Goal: Transaction & Acquisition: Purchase product/service

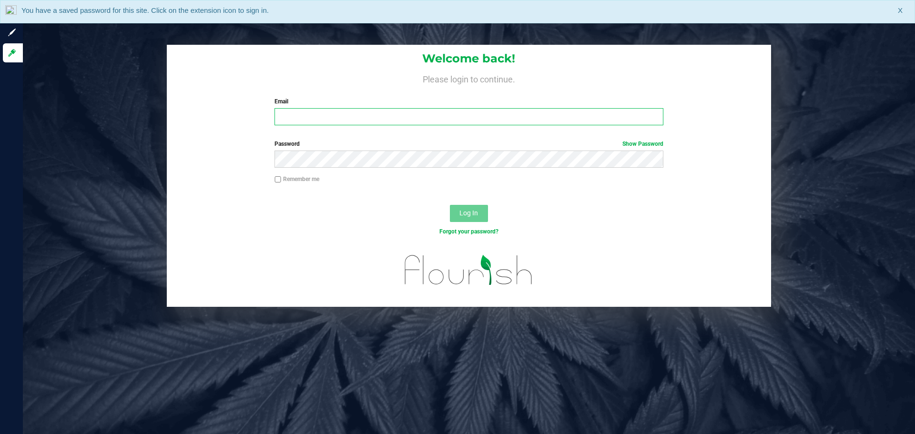
click at [286, 116] on input "Email" at bounding box center [469, 116] width 389 height 17
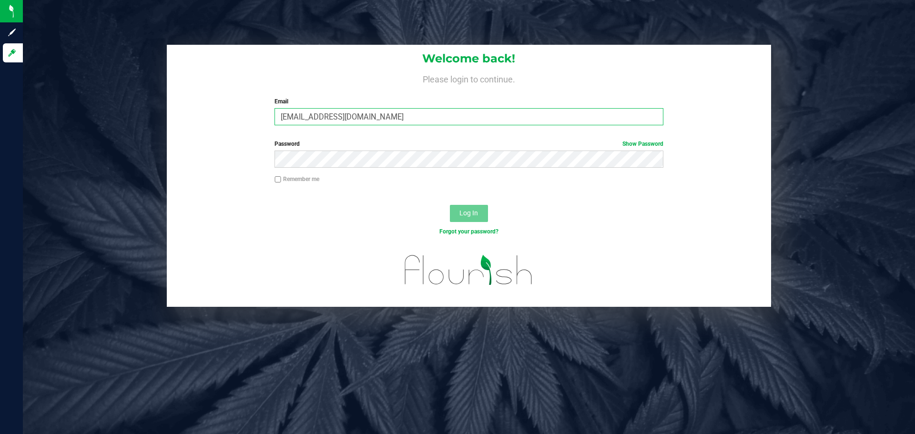
type input "[EMAIL_ADDRESS][DOMAIN_NAME]"
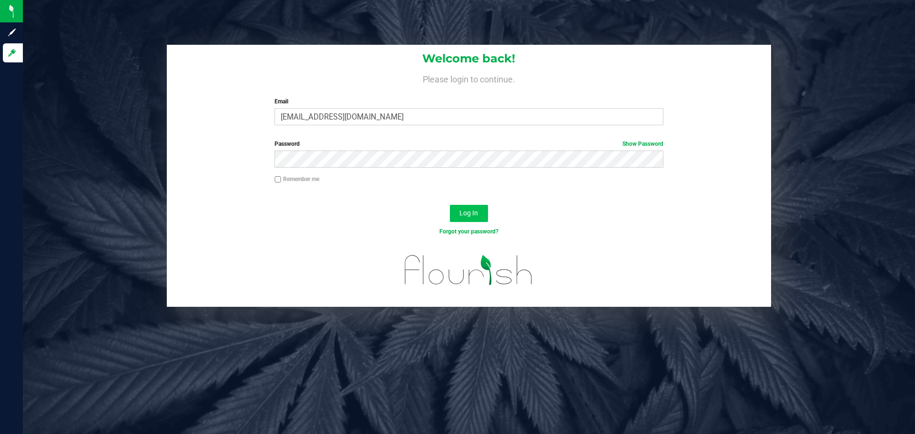
click at [478, 206] on button "Log In" at bounding box center [469, 213] width 38 height 17
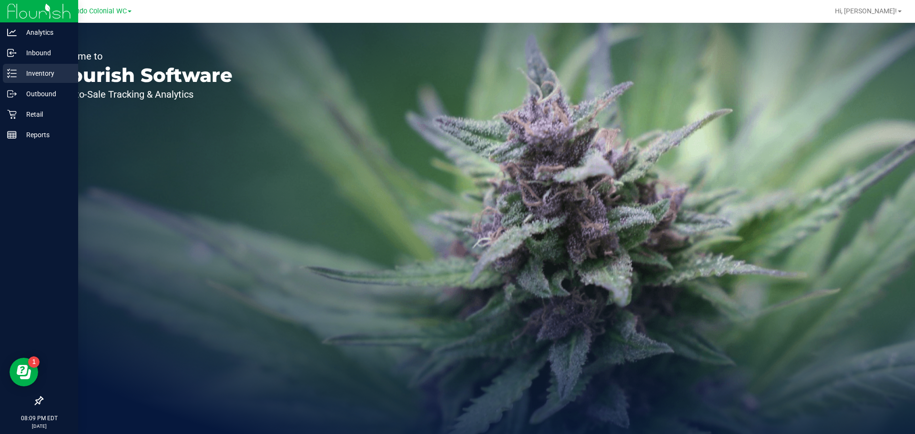
click at [47, 76] on p "Inventory" at bounding box center [45, 73] width 57 height 11
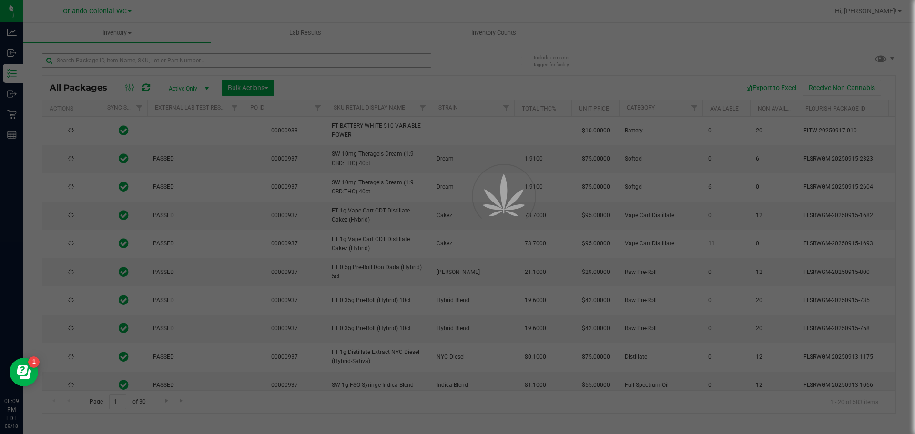
click at [116, 58] on div at bounding box center [457, 217] width 915 height 434
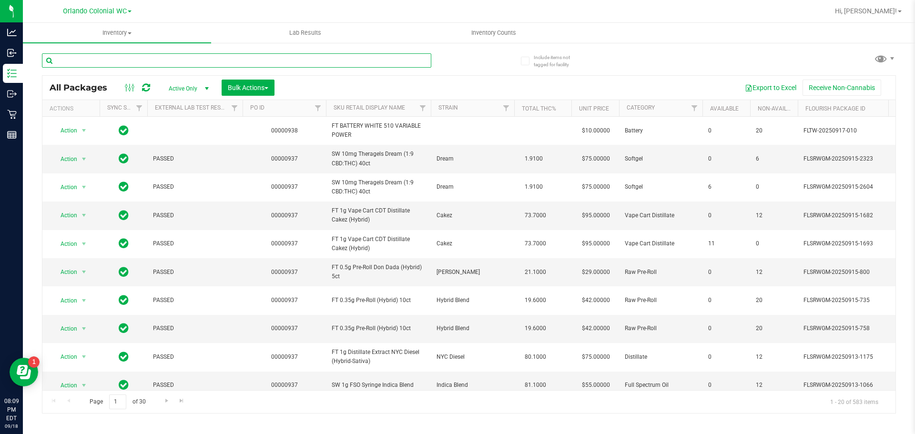
click at [113, 59] on input "text" at bounding box center [236, 60] width 389 height 14
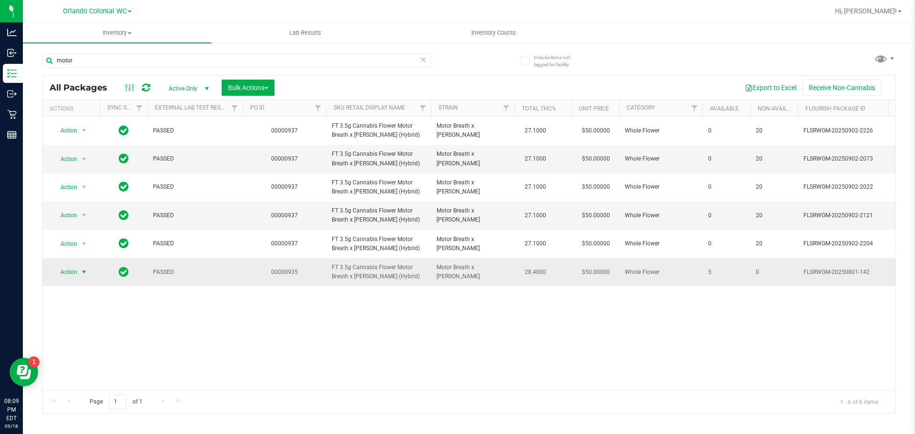
click at [78, 272] on span "select" at bounding box center [84, 272] width 12 height 13
click at [87, 386] on li "Print package label" at bounding box center [89, 387] width 74 height 14
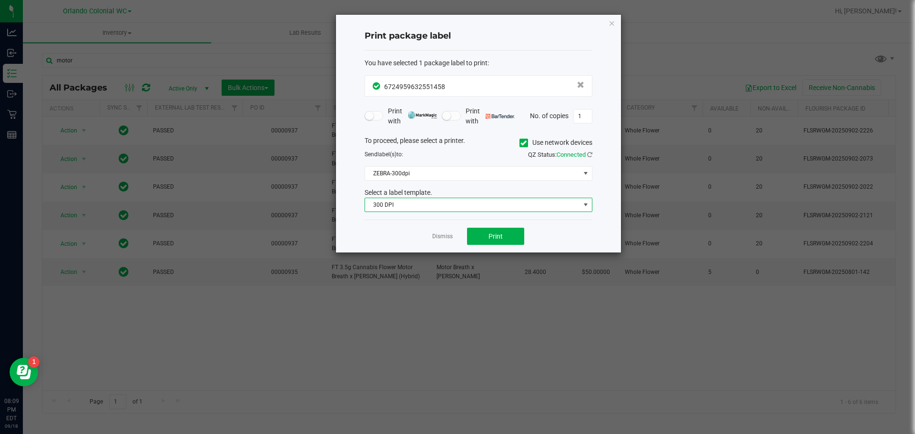
click at [451, 206] on span "300 DPI" at bounding box center [472, 204] width 215 height 13
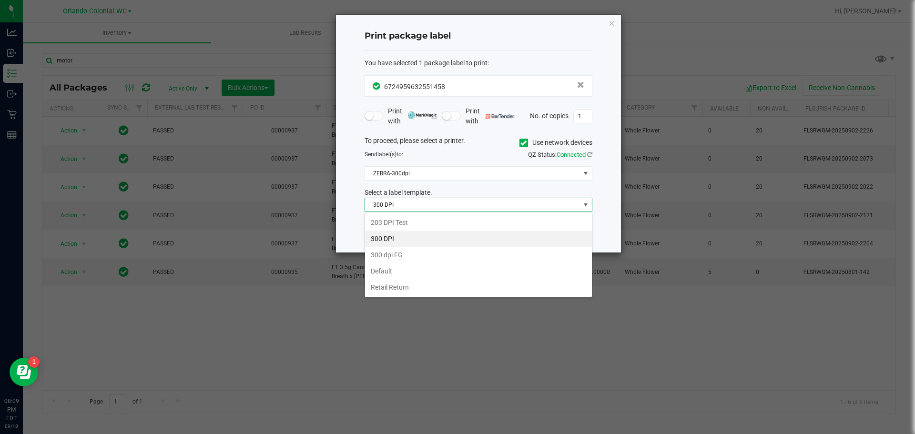
scroll to position [14, 228]
click at [389, 285] on li "Retail Return" at bounding box center [478, 287] width 227 height 16
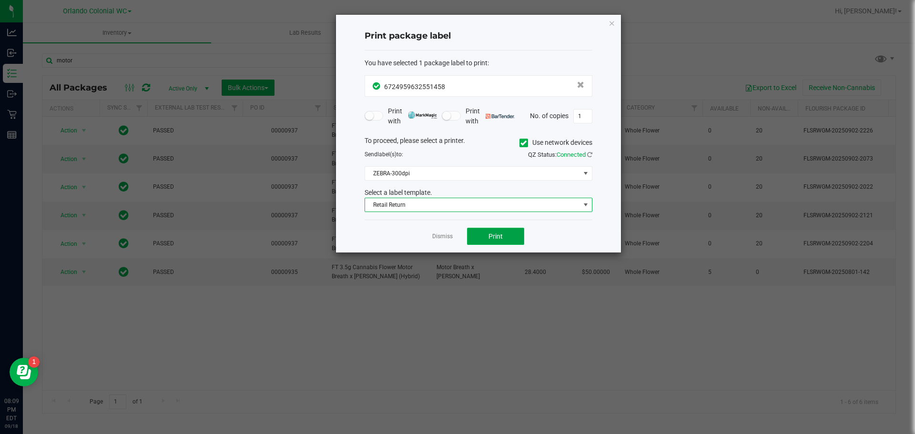
click at [492, 238] on span "Print" at bounding box center [496, 237] width 14 height 8
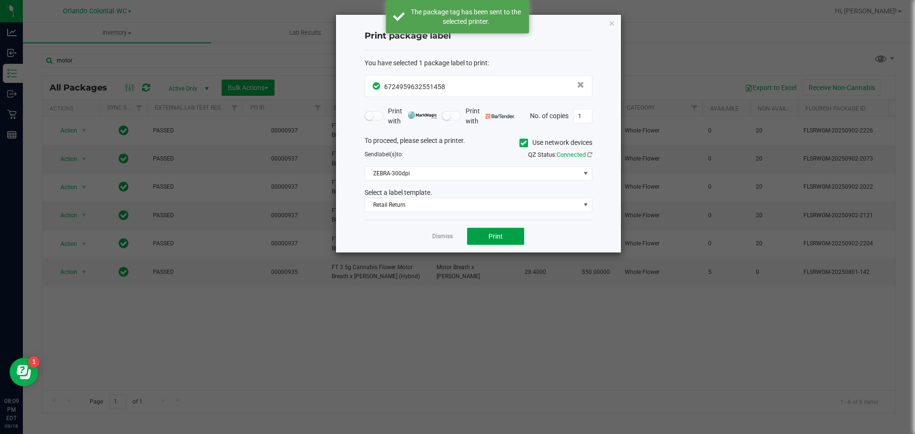
click at [505, 230] on button "Print" at bounding box center [495, 236] width 57 height 17
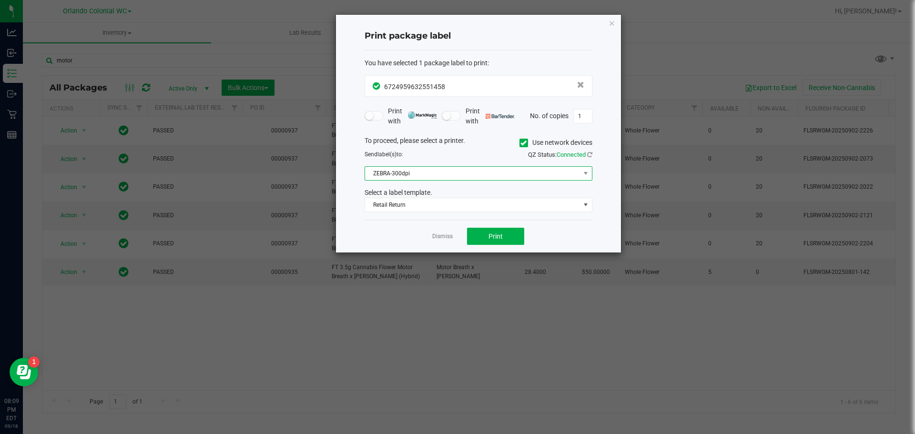
click at [475, 177] on span "ZEBRA-300dpi" at bounding box center [472, 173] width 215 height 13
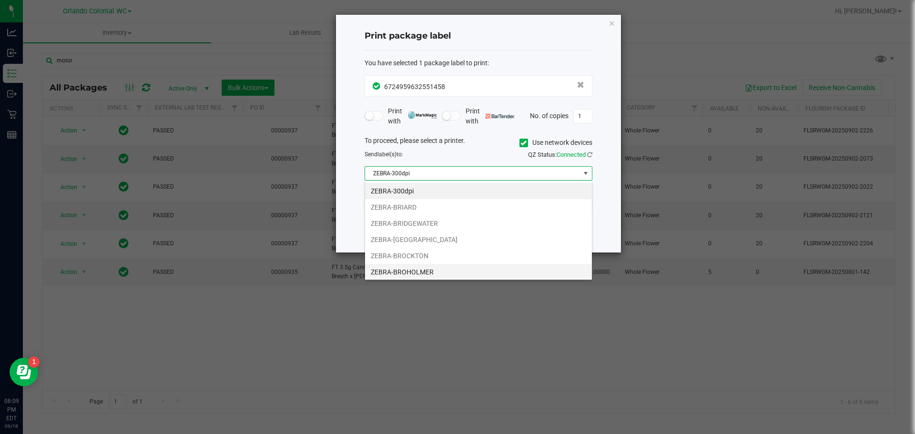
click at [420, 264] on li "ZEBRA-BROHOLMER" at bounding box center [478, 272] width 227 height 16
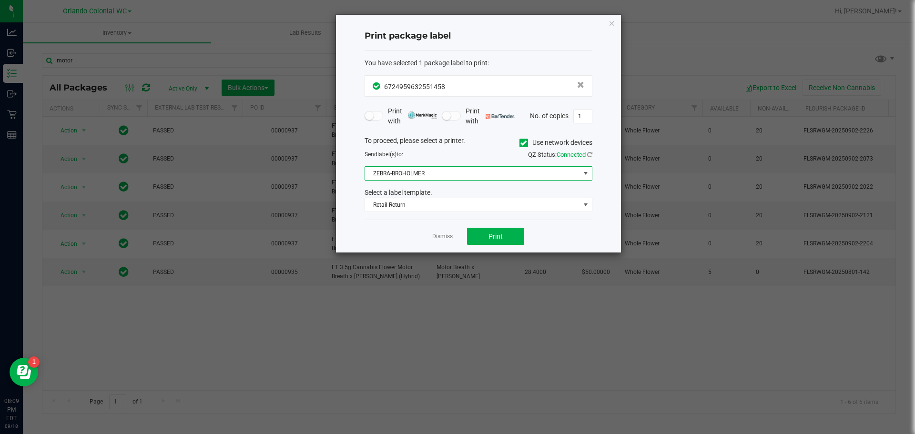
click at [457, 176] on span "ZEBRA-BROHOLMER" at bounding box center [472, 173] width 215 height 13
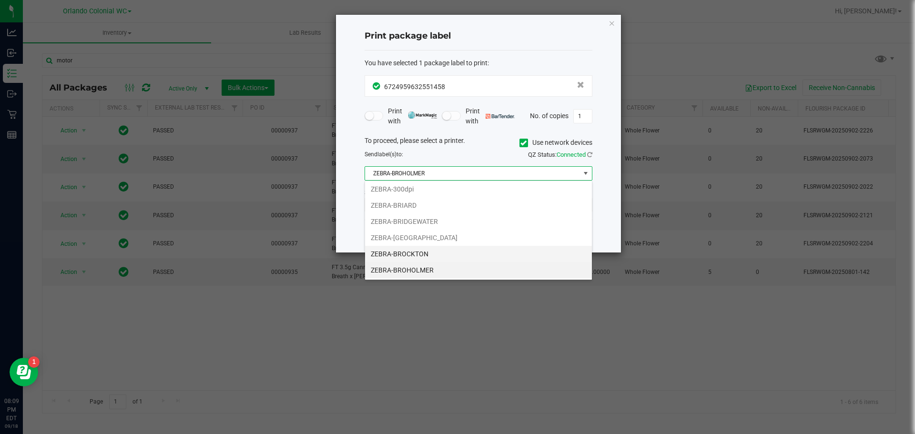
click at [416, 252] on li "ZEBRA-BROCKTON" at bounding box center [478, 254] width 227 height 16
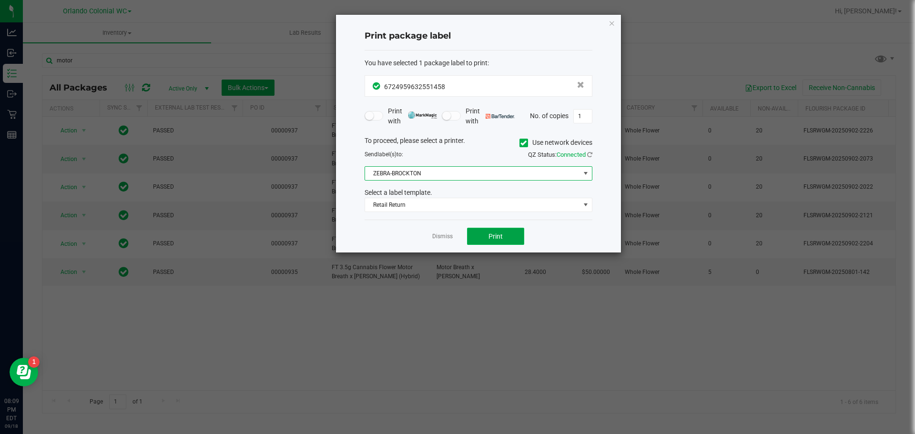
click at [495, 236] on span "Print" at bounding box center [496, 237] width 14 height 8
click at [623, 26] on ngb-modal-window "Print package label You have selected 1 package label to print : 67249596325514…" at bounding box center [461, 217] width 922 height 434
click at [613, 21] on icon "button" at bounding box center [612, 22] width 7 height 11
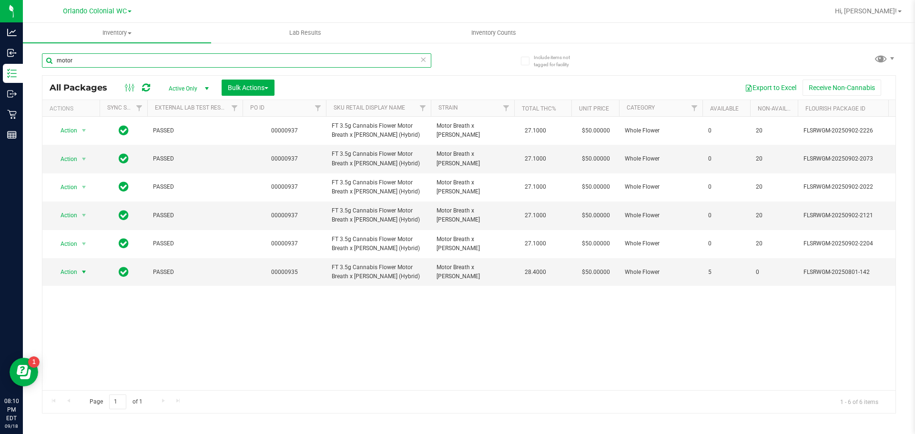
click at [111, 61] on input "motor" at bounding box center [236, 60] width 389 height 14
type input "m"
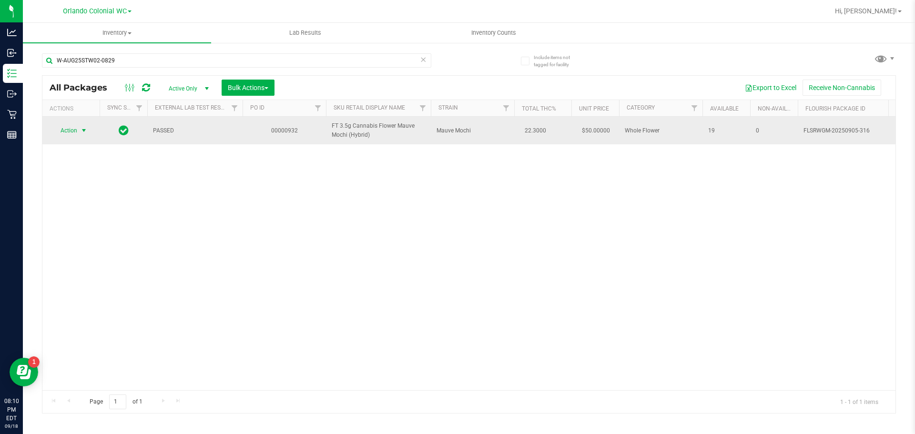
click at [82, 132] on span "select" at bounding box center [84, 131] width 8 height 8
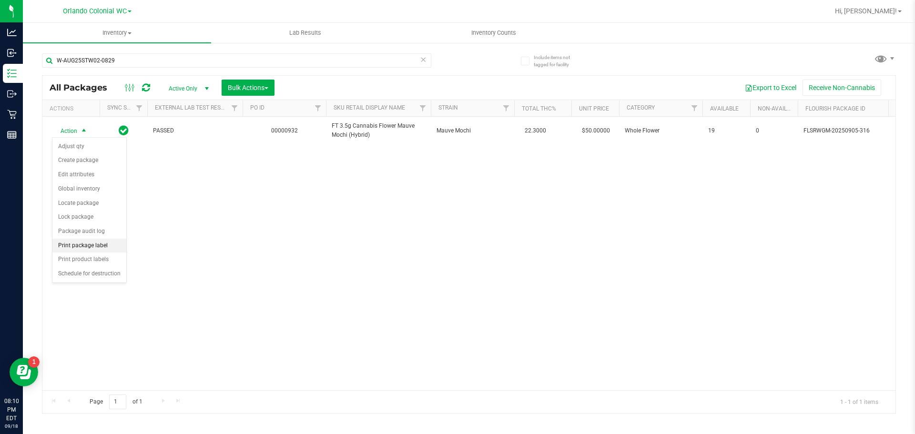
click at [83, 243] on li "Print package label" at bounding box center [89, 246] width 74 height 14
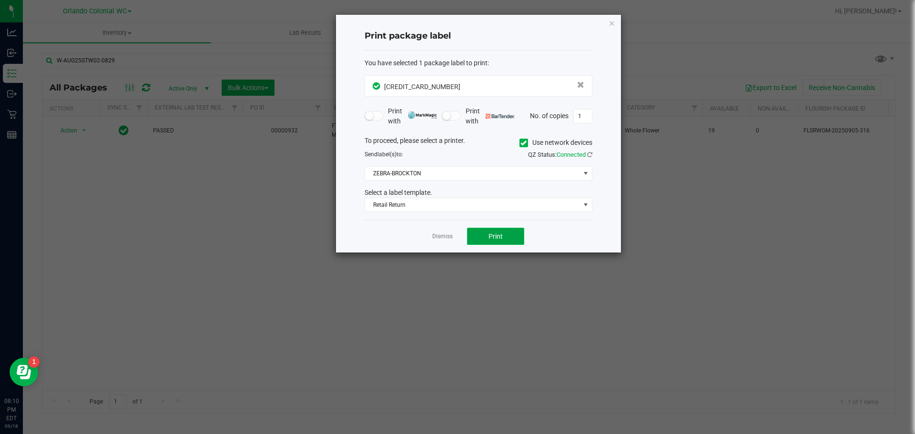
click at [502, 239] on span "Print" at bounding box center [496, 237] width 14 height 8
click at [626, 12] on ngb-modal-window "Print package label You have selected 1 package label to print : [CREDIT_CARD_N…" at bounding box center [461, 217] width 922 height 434
click at [613, 28] on icon "button" at bounding box center [612, 22] width 7 height 11
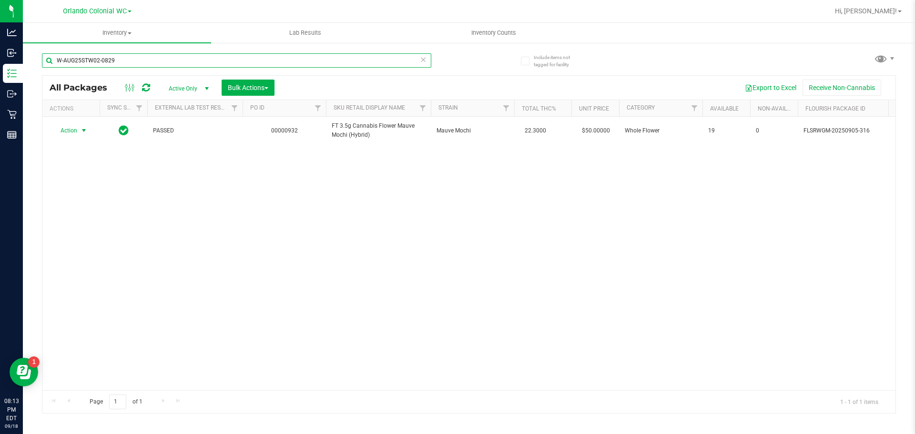
click at [134, 63] on input "W-AUG25STW02-0829" at bounding box center [236, 60] width 389 height 14
type input "W"
type input "yhi"
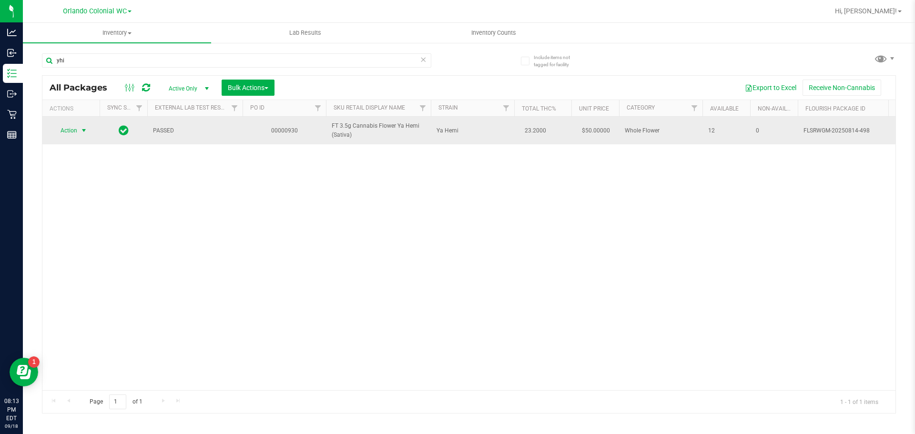
click at [76, 132] on span "Action" at bounding box center [65, 130] width 26 height 13
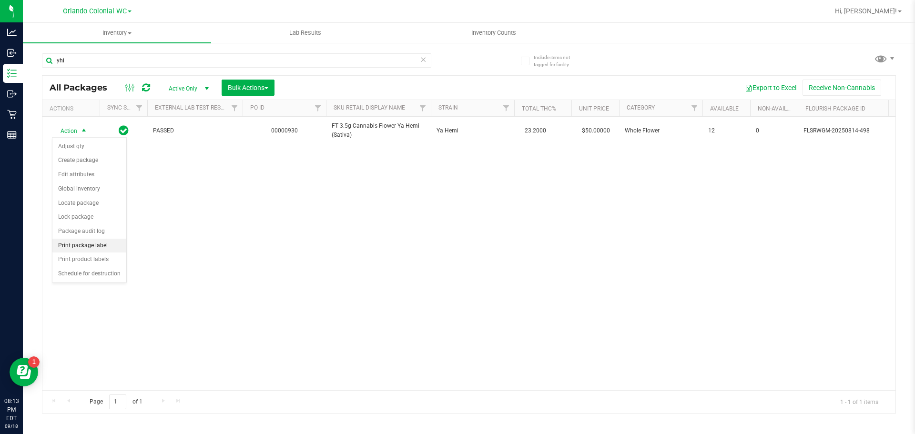
click at [83, 242] on li "Print package label" at bounding box center [89, 246] width 74 height 14
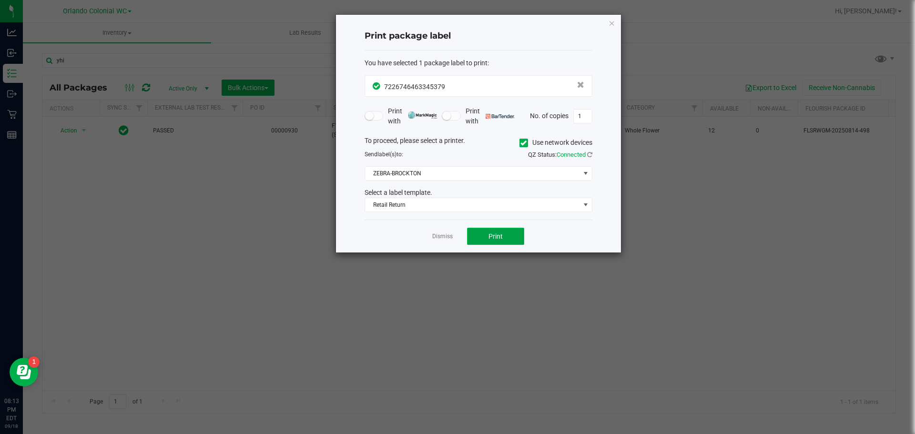
click at [484, 234] on button "Print" at bounding box center [495, 236] width 57 height 17
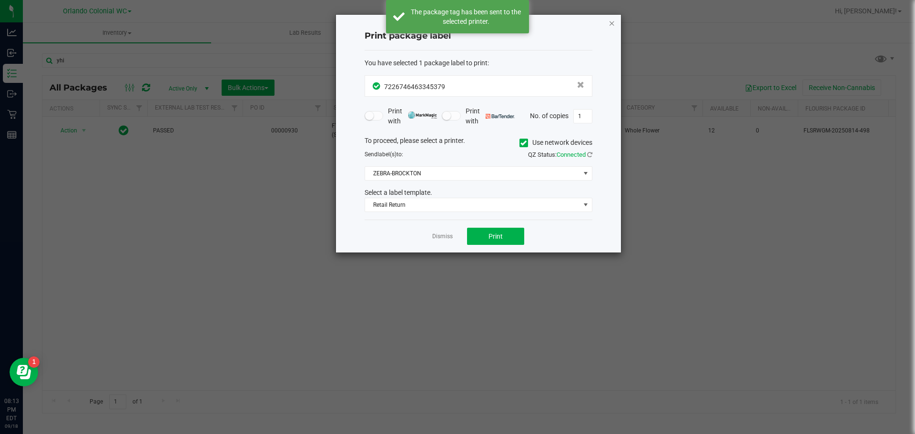
click at [612, 26] on icon "button" at bounding box center [612, 22] width 7 height 11
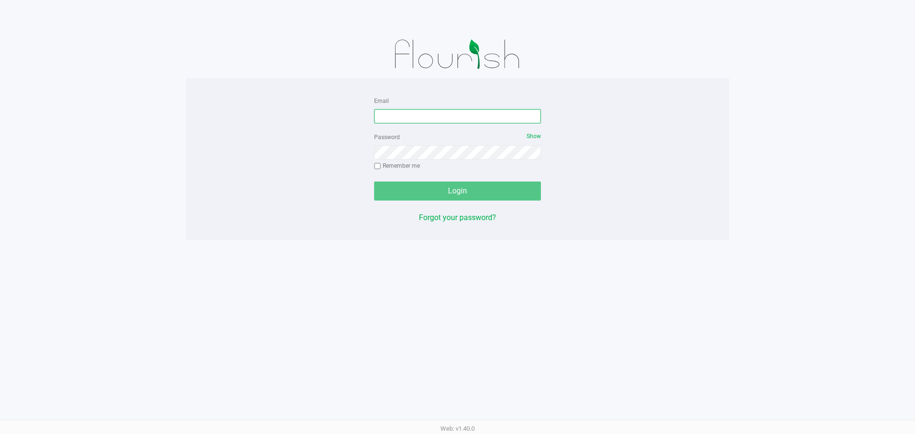
click at [402, 113] on input "Email" at bounding box center [457, 116] width 167 height 14
type input "[EMAIL_ADDRESS][DOMAIN_NAME]"
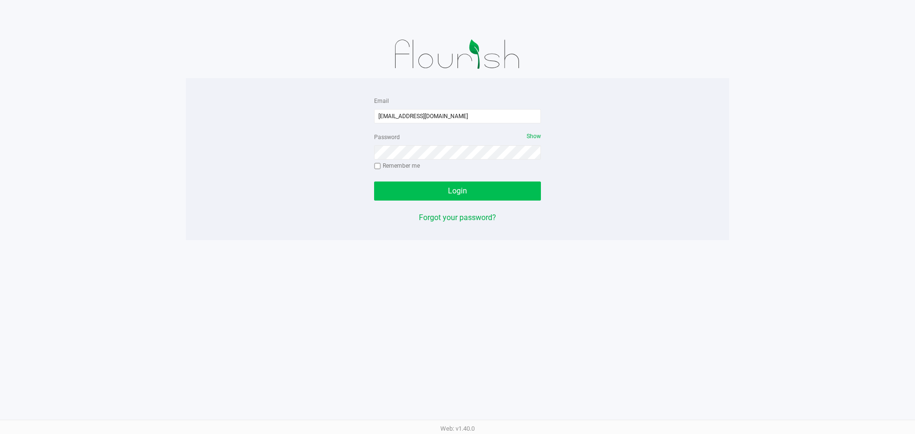
click at [465, 191] on span "Login" at bounding box center [457, 190] width 19 height 9
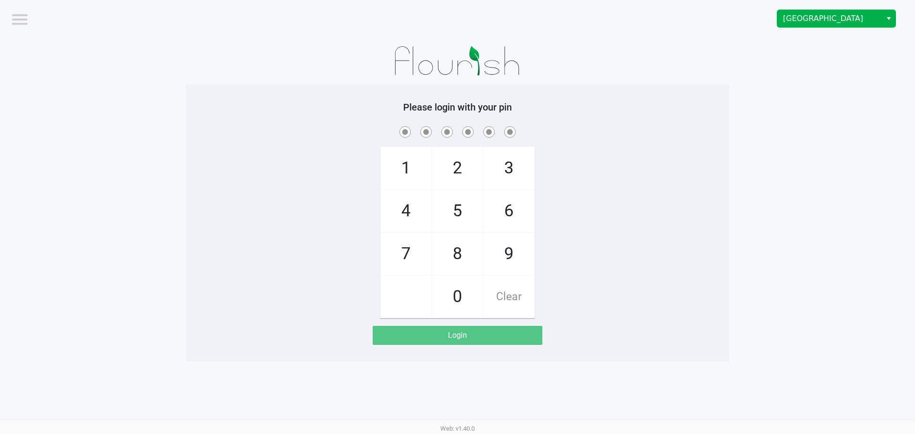
click at [813, 23] on span "Orange Park WC" at bounding box center [829, 18] width 93 height 11
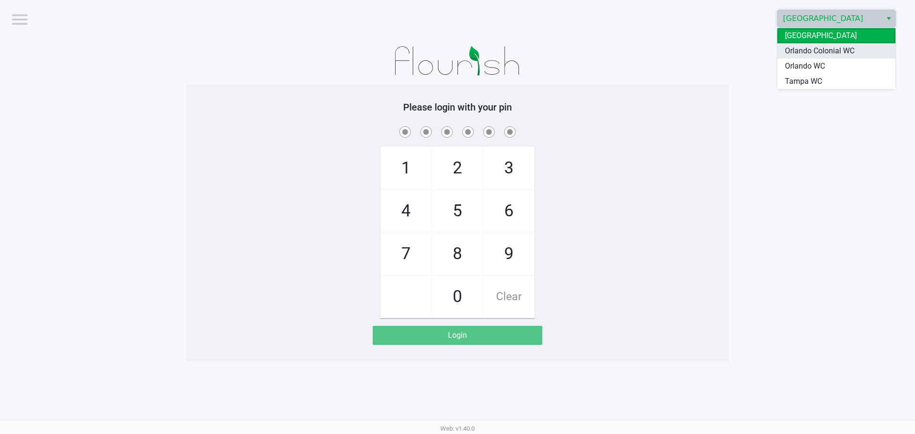
click at [835, 53] on span "Orlando Colonial WC" at bounding box center [820, 50] width 70 height 11
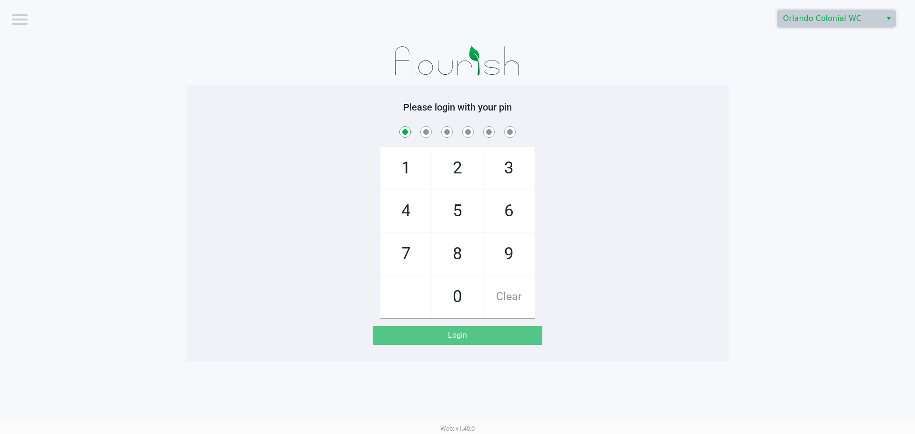
checkbox input "true"
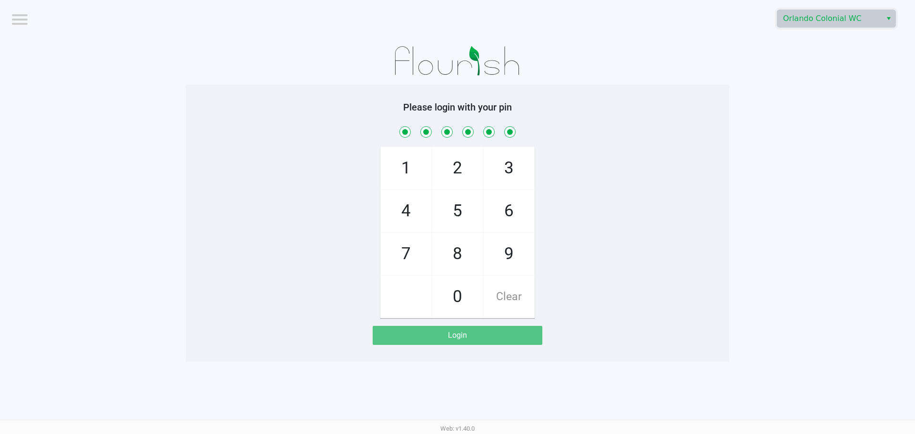
checkbox input "true"
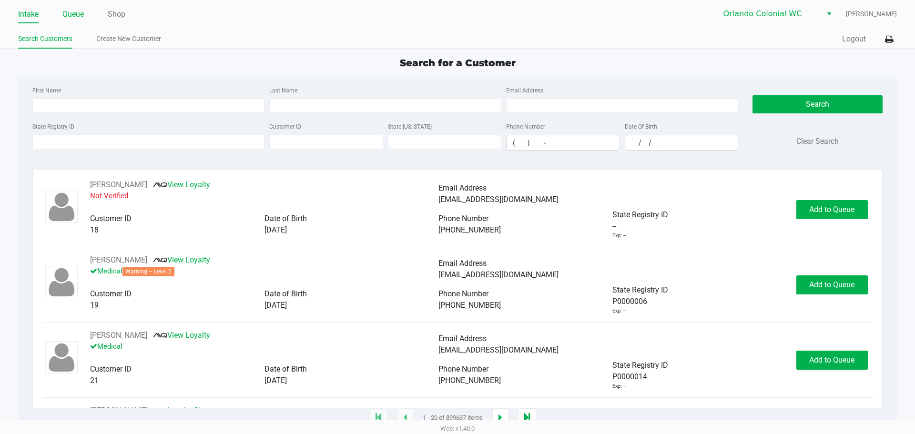
click at [73, 11] on link "Queue" at bounding box center [72, 14] width 21 height 13
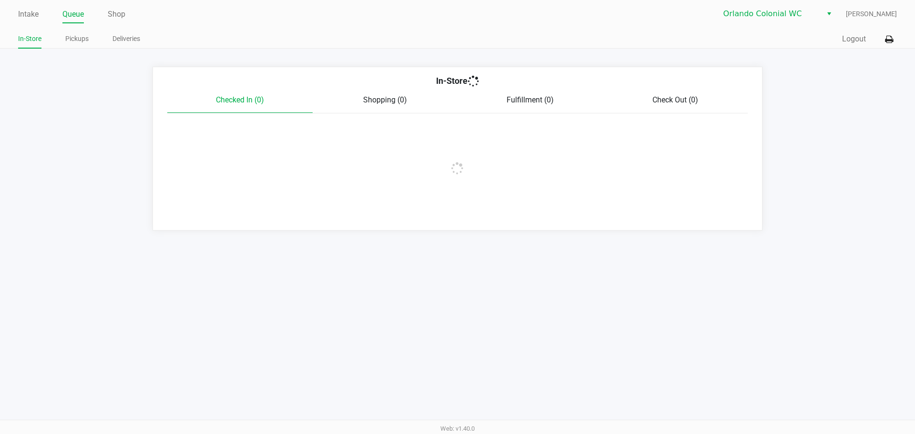
click at [81, 35] on link "Pickups" at bounding box center [76, 39] width 23 height 12
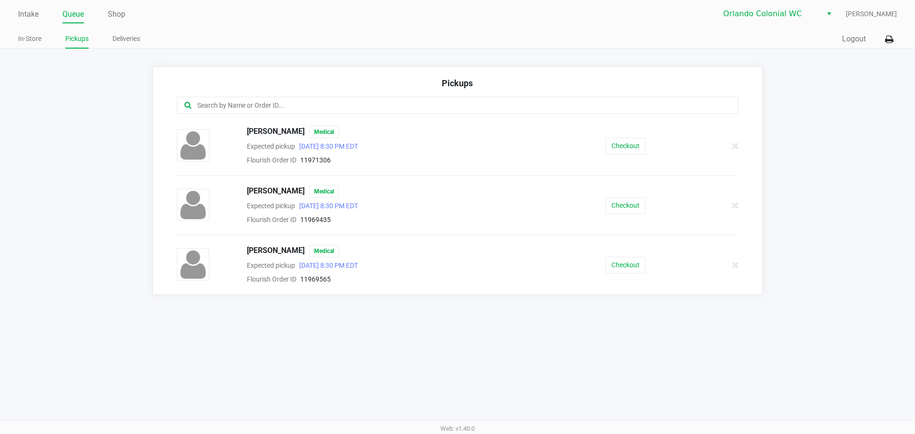
click at [614, 144] on button "Checkout" at bounding box center [625, 146] width 41 height 17
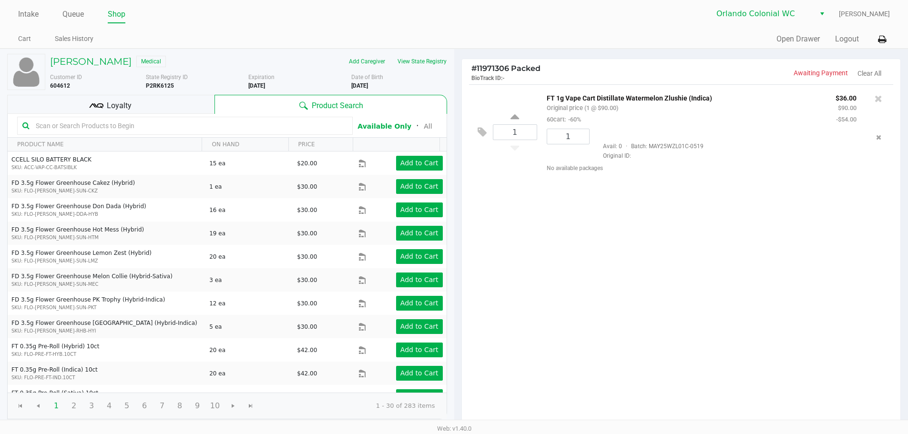
scroll to position [98, 0]
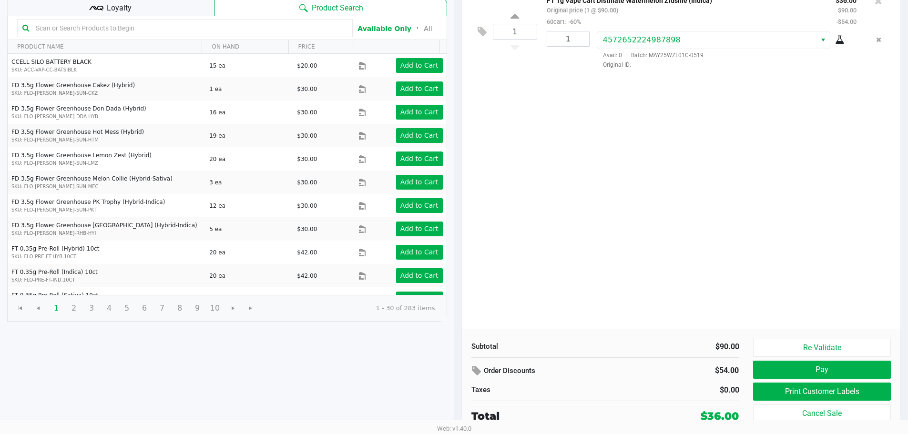
click at [813, 394] on button "Print Customer Labels" at bounding box center [821, 392] width 137 height 18
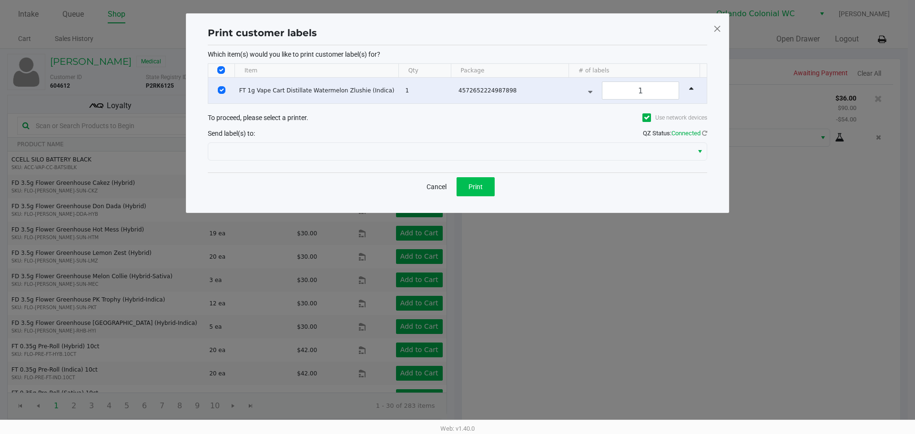
click at [472, 188] on span "Print" at bounding box center [476, 187] width 14 height 8
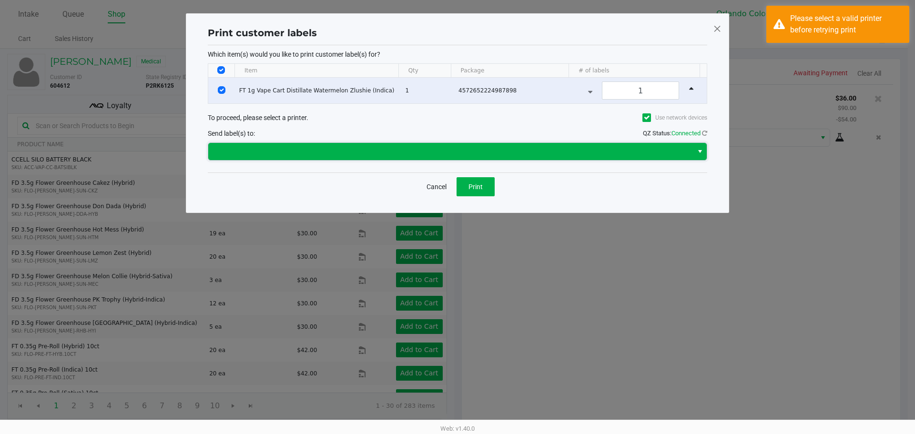
click at [353, 149] on span at bounding box center [450, 151] width 473 height 11
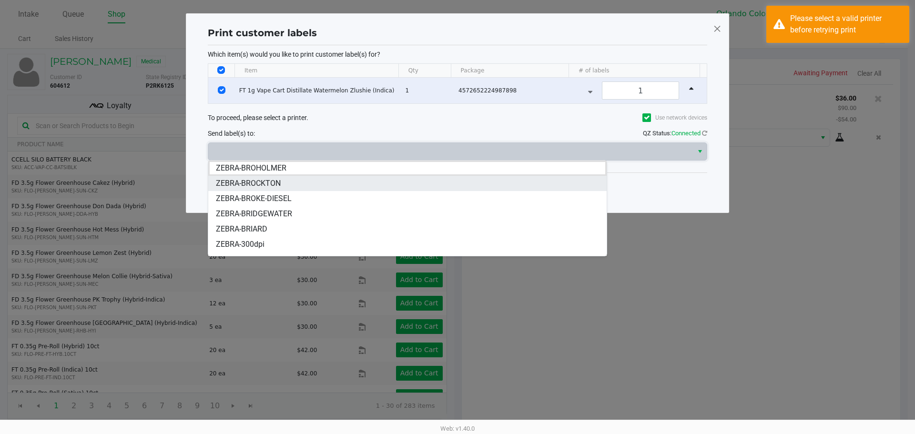
click at [265, 182] on span "ZEBRA-BROCKTON" at bounding box center [248, 183] width 65 height 11
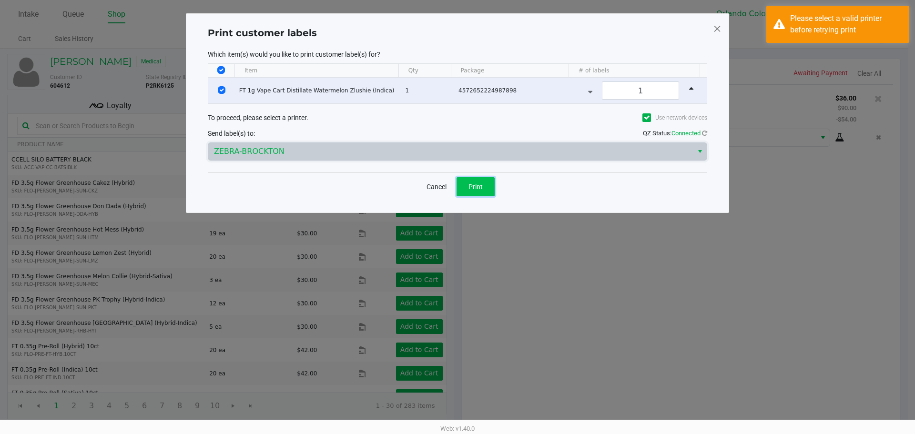
click at [477, 185] on span "Print" at bounding box center [476, 187] width 14 height 8
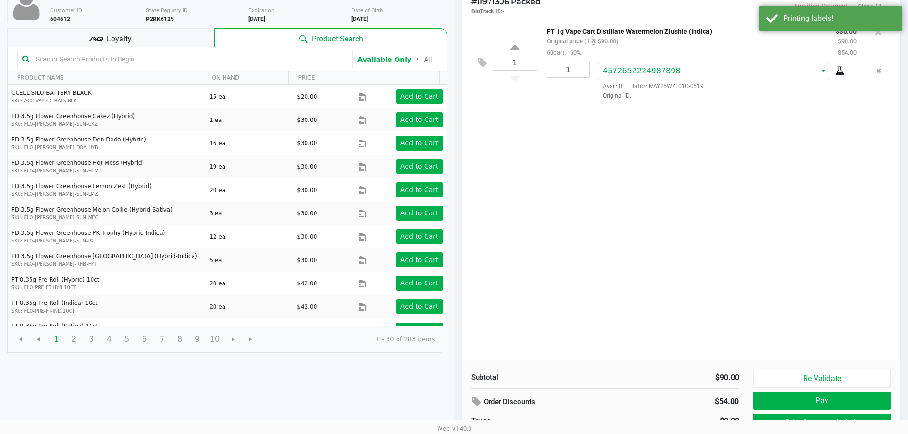
scroll to position [98, 0]
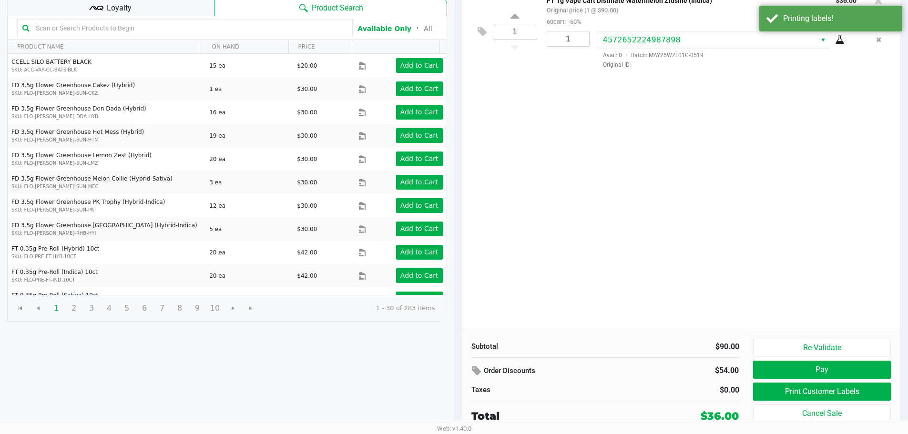
click at [824, 376] on button "Pay" at bounding box center [821, 370] width 137 height 18
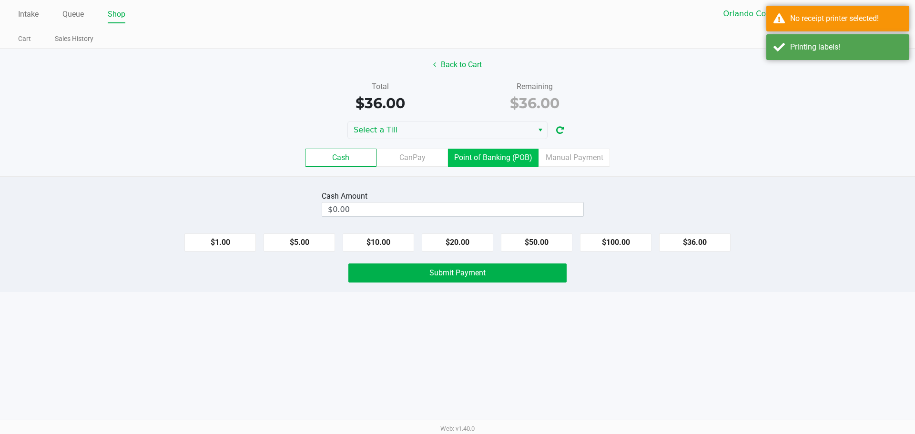
click at [483, 152] on label "Point of Banking (POB)" at bounding box center [493, 158] width 91 height 18
click at [0, 0] on 7 "Point of Banking (POB)" at bounding box center [0, 0] width 0 height 0
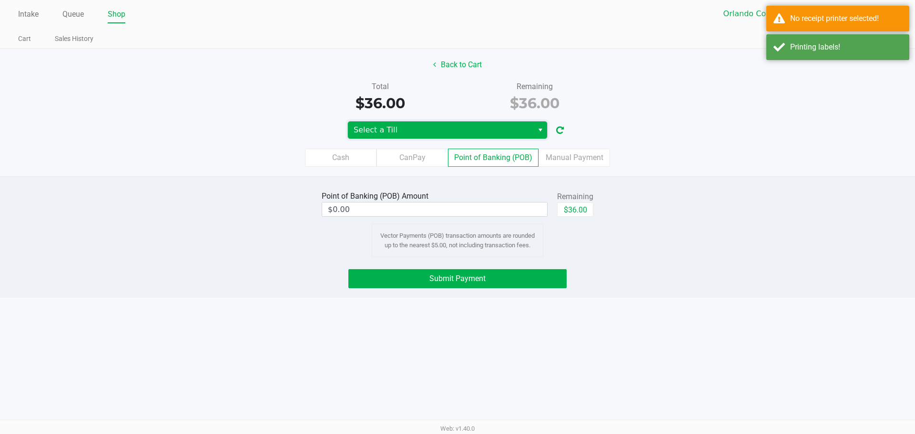
click at [486, 122] on span "Select a Till" at bounding box center [440, 130] width 185 height 17
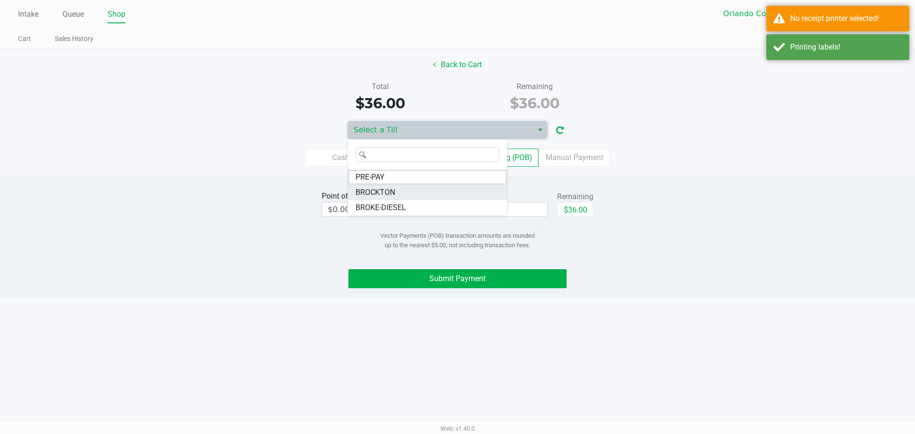
click at [391, 193] on span "BROCKTON" at bounding box center [376, 192] width 40 height 11
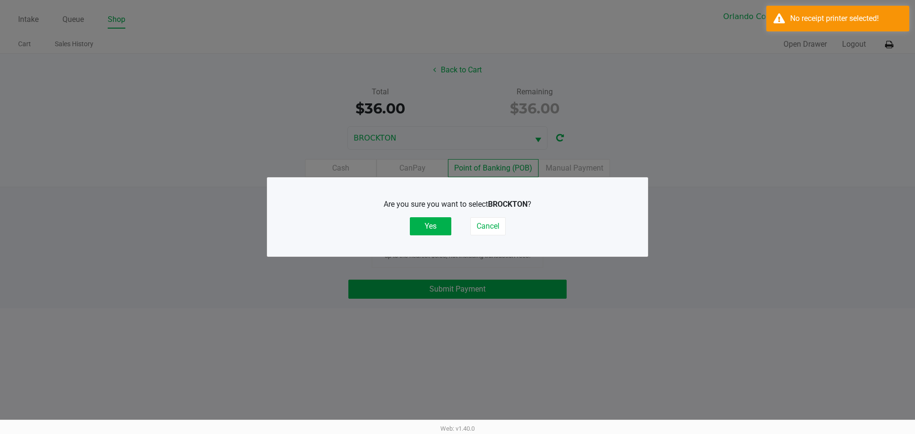
click at [432, 234] on button "Yes" at bounding box center [430, 226] width 41 height 18
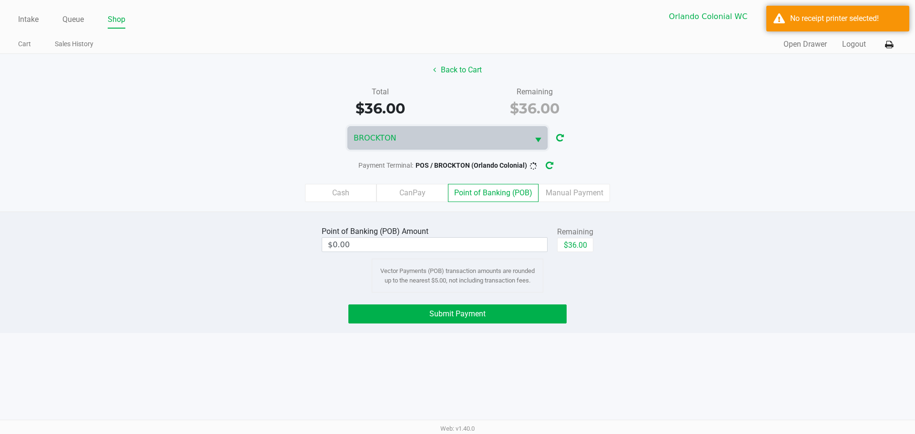
click at [891, 47] on icon at bounding box center [889, 44] width 8 height 7
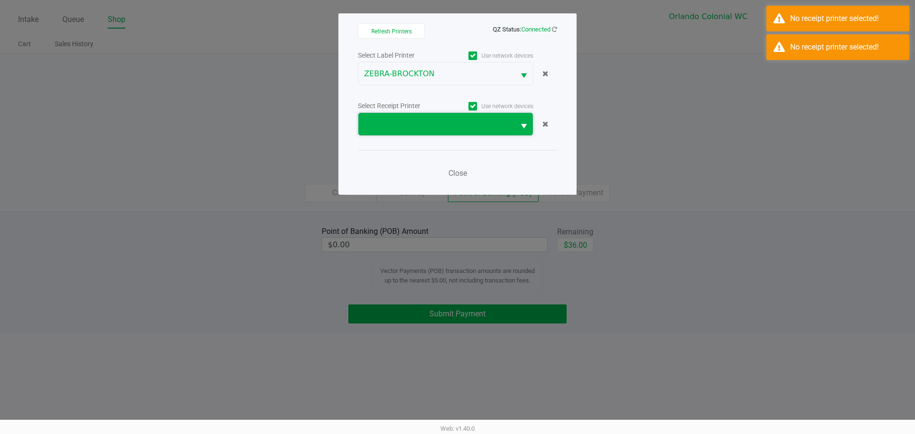
click at [454, 134] on span at bounding box center [436, 124] width 156 height 22
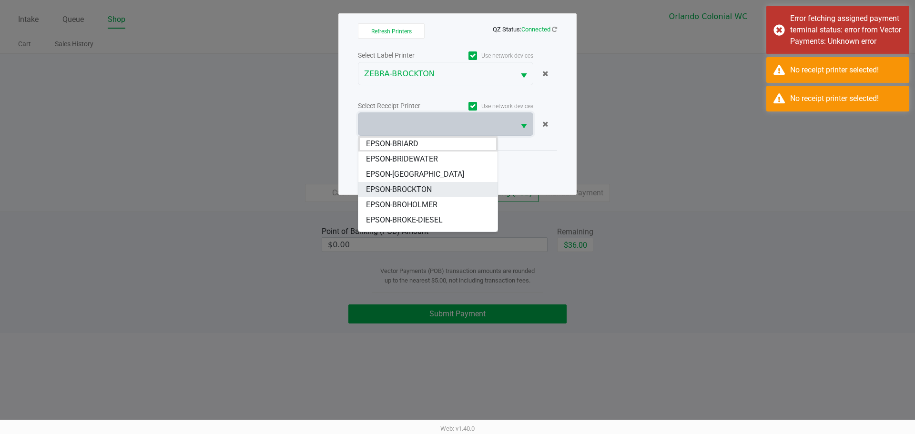
click at [413, 188] on span "EPSON-BROCKTON" at bounding box center [399, 189] width 66 height 11
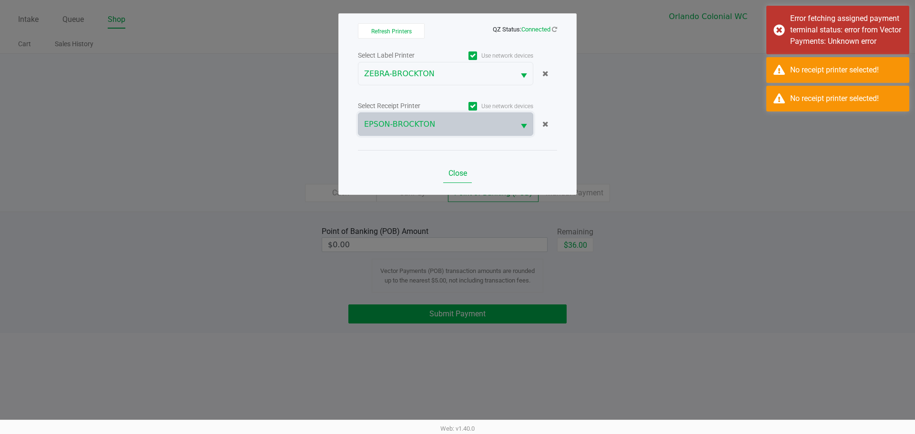
click at [446, 176] on button "Close" at bounding box center [457, 173] width 29 height 19
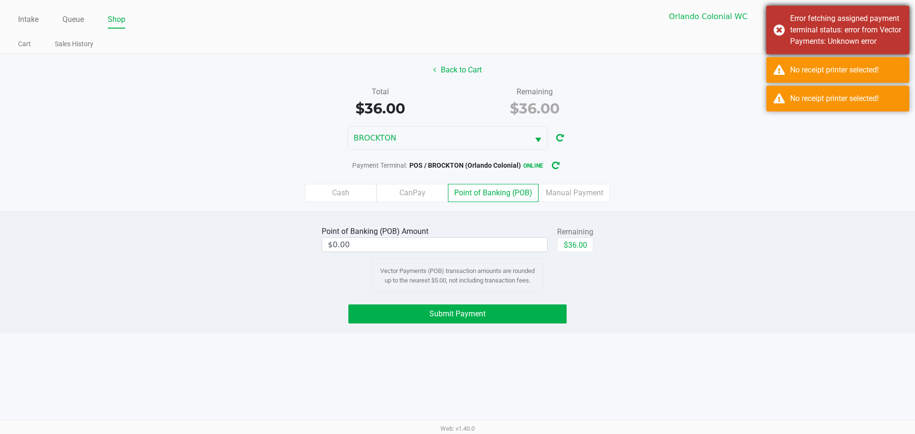
click at [770, 34] on div "Error fetching assigned payment terminal status: error from Vector Payments: Un…" at bounding box center [838, 30] width 143 height 49
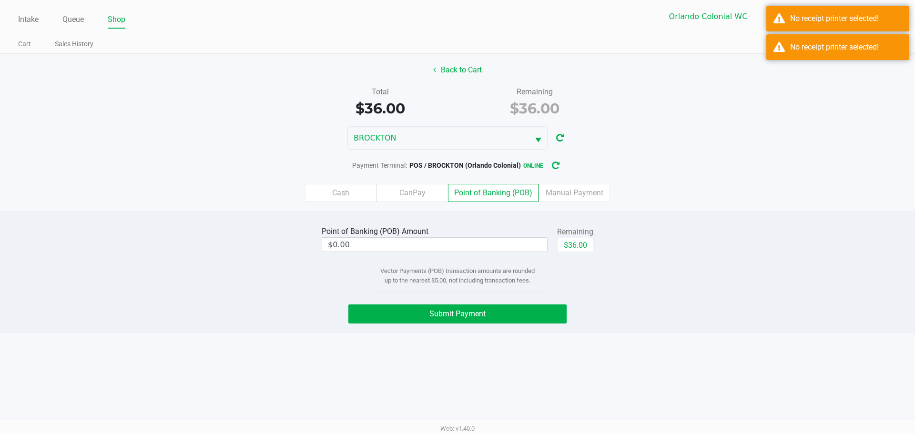
click at [778, 70] on div "Back to Cart" at bounding box center [458, 70] width 930 height 18
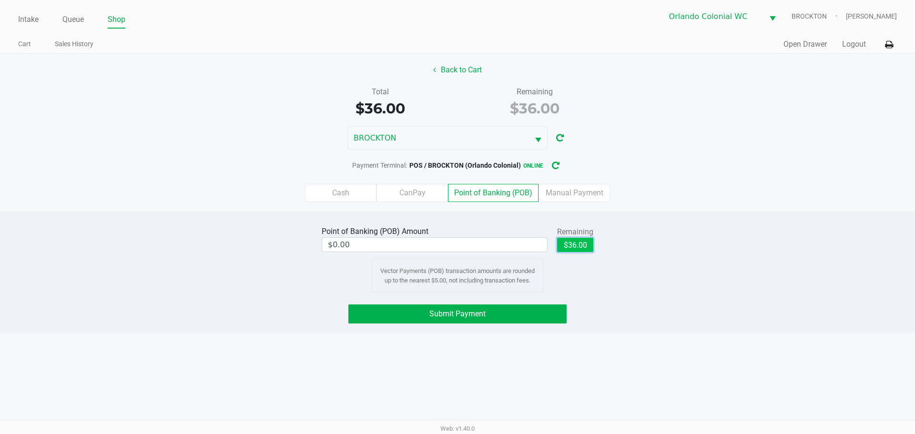
click at [584, 246] on button "$36.00" at bounding box center [575, 245] width 36 height 14
type input "$36.00"
click at [486, 313] on button "Submit Payment" at bounding box center [457, 314] width 218 height 19
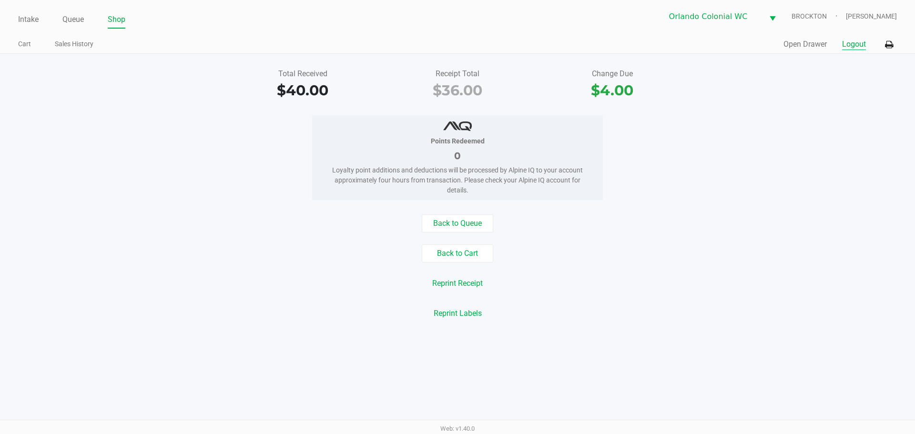
click at [862, 41] on button "Logout" at bounding box center [854, 44] width 24 height 11
